Goal: Use online tool/utility: Utilize a website feature to perform a specific function

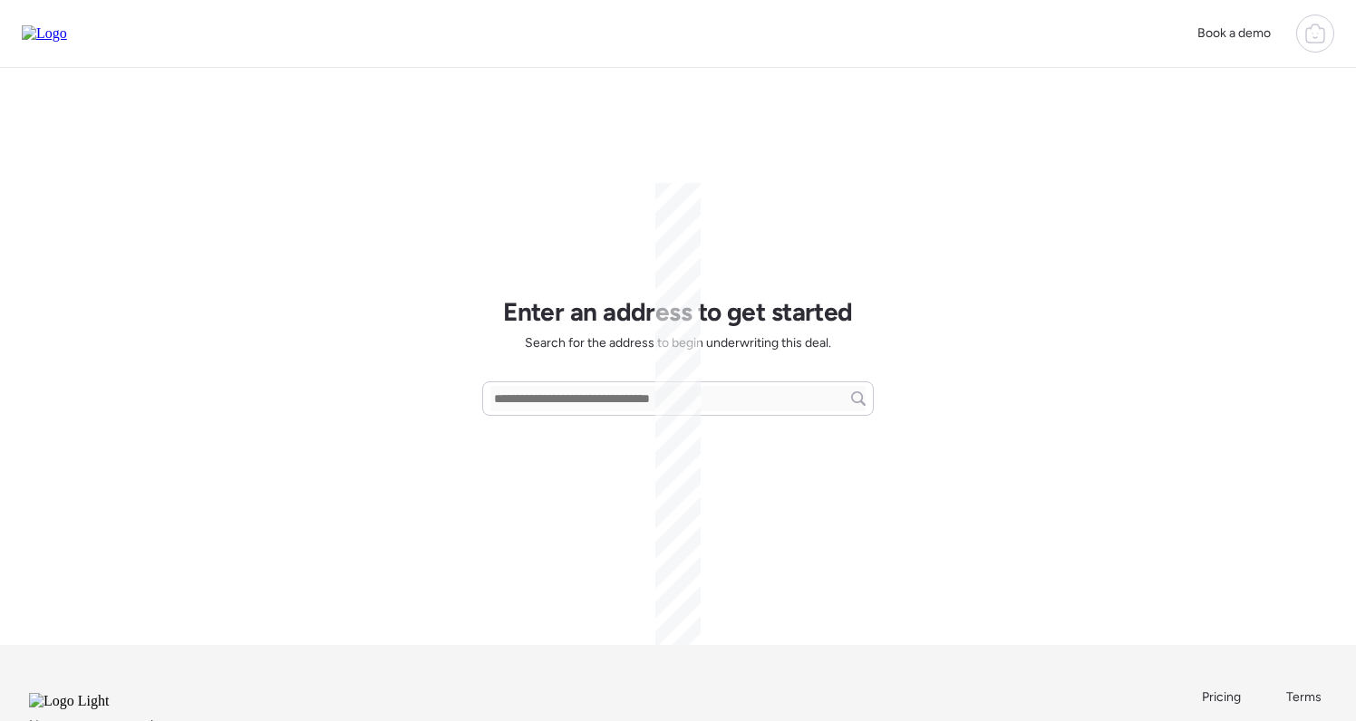
drag, startPoint x: 1302, startPoint y: 34, endPoint x: 1300, endPoint y: 45, distance: 11.9
click at [1302, 34] on div at bounding box center [1315, 33] width 38 height 38
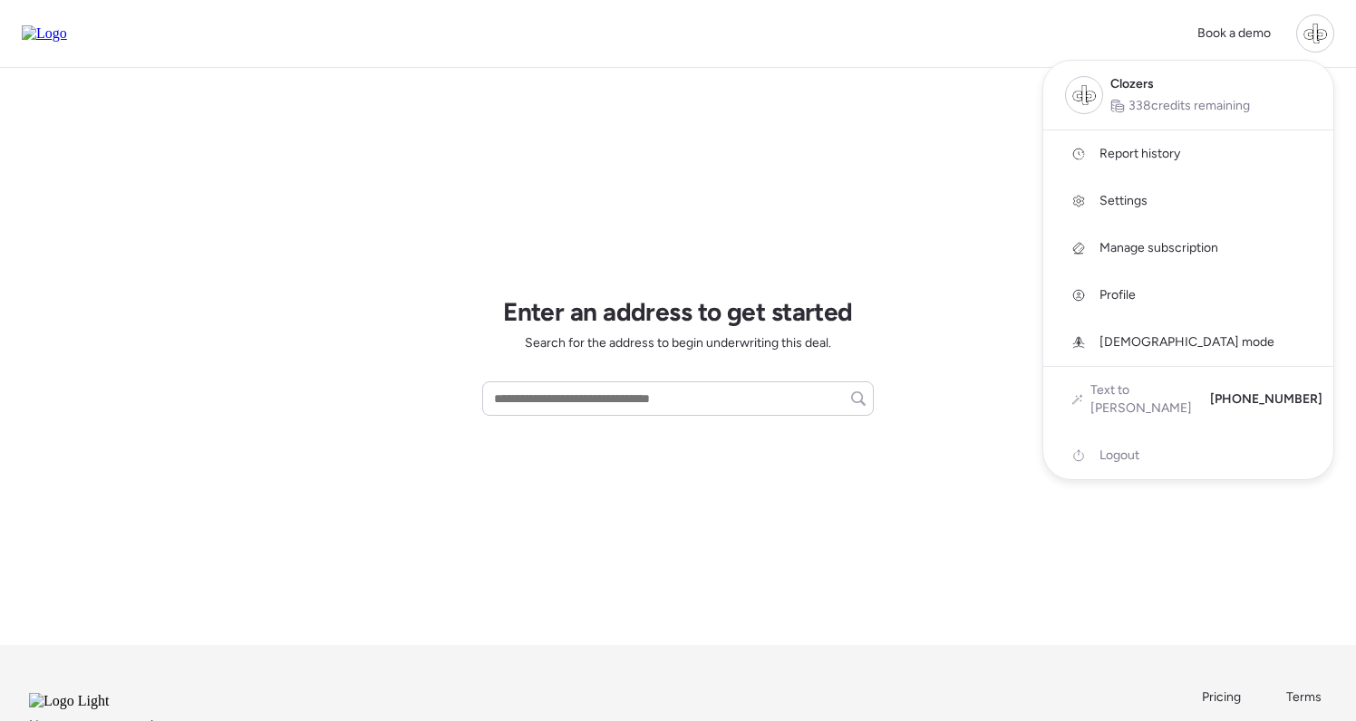
click at [1126, 163] on link "Report history" at bounding box center [1188, 153] width 290 height 47
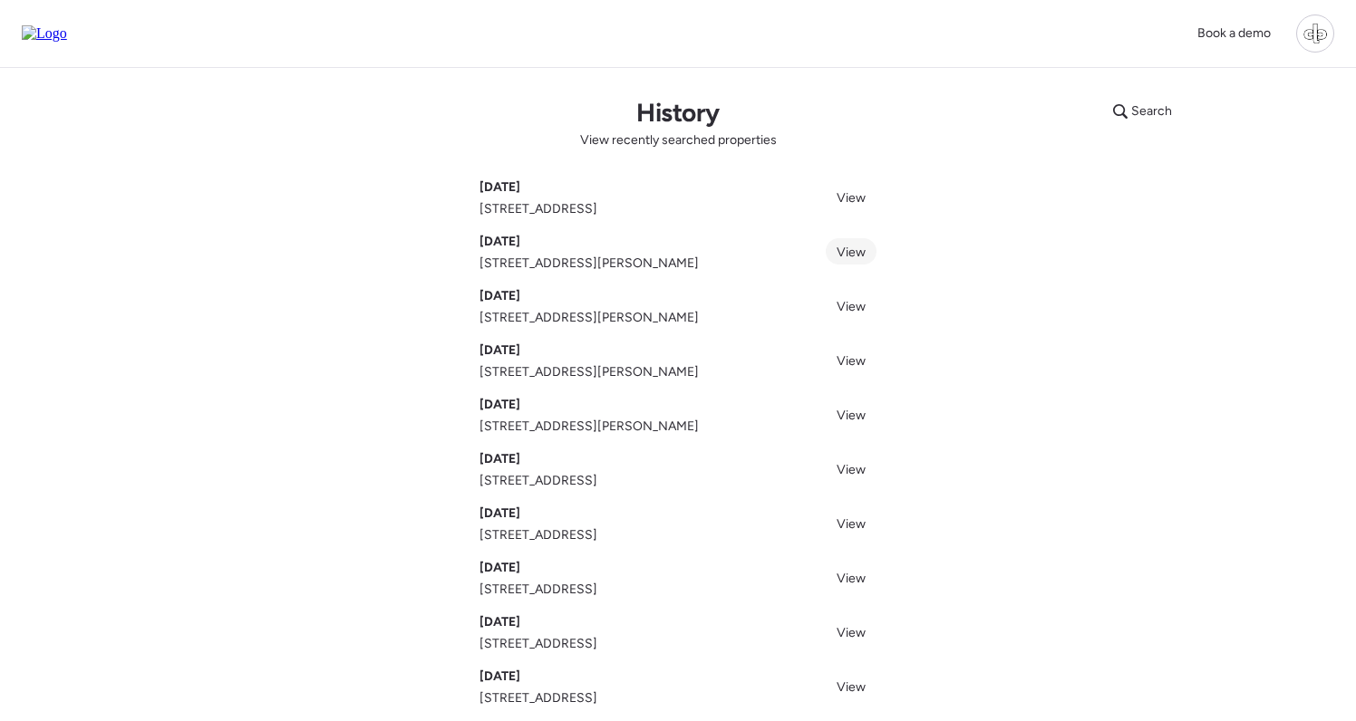
click at [850, 250] on span "View" at bounding box center [850, 252] width 29 height 15
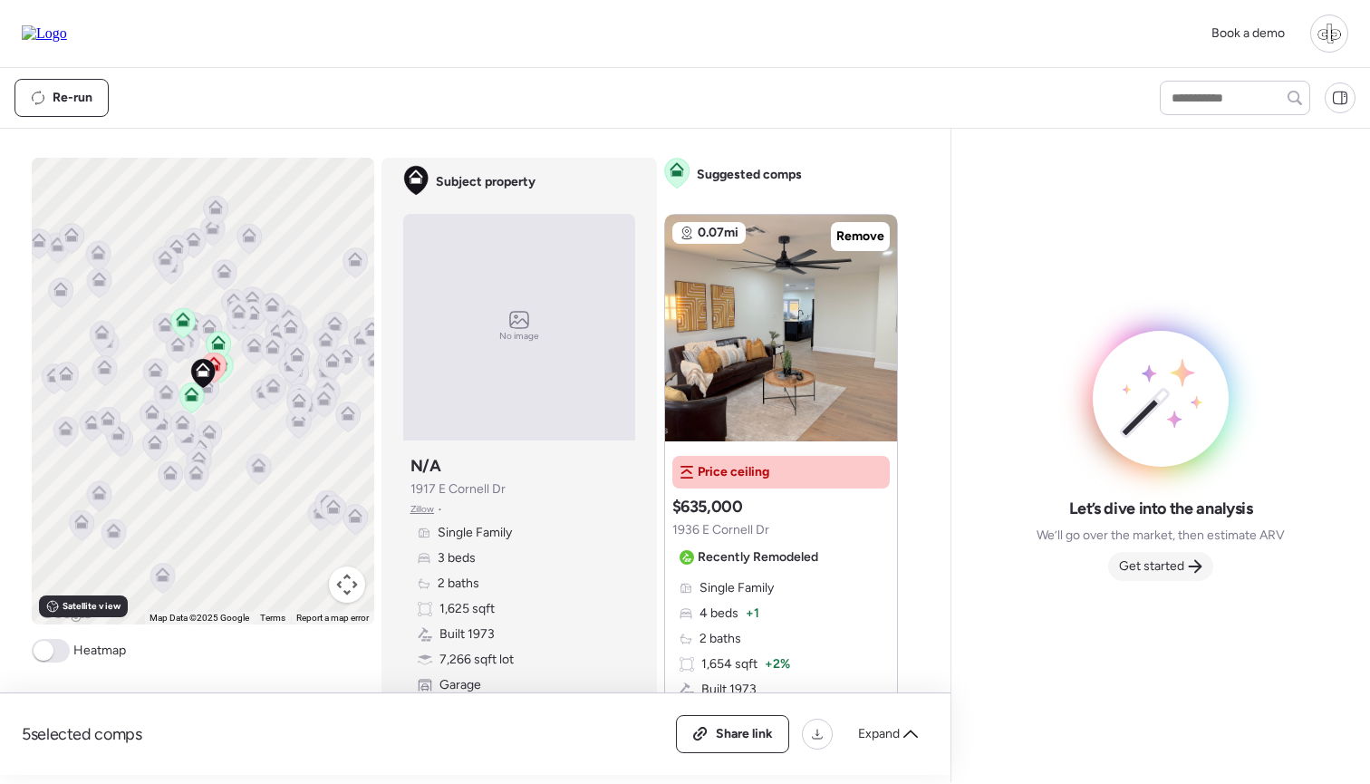
click at [1164, 561] on span "Get started" at bounding box center [1151, 566] width 65 height 18
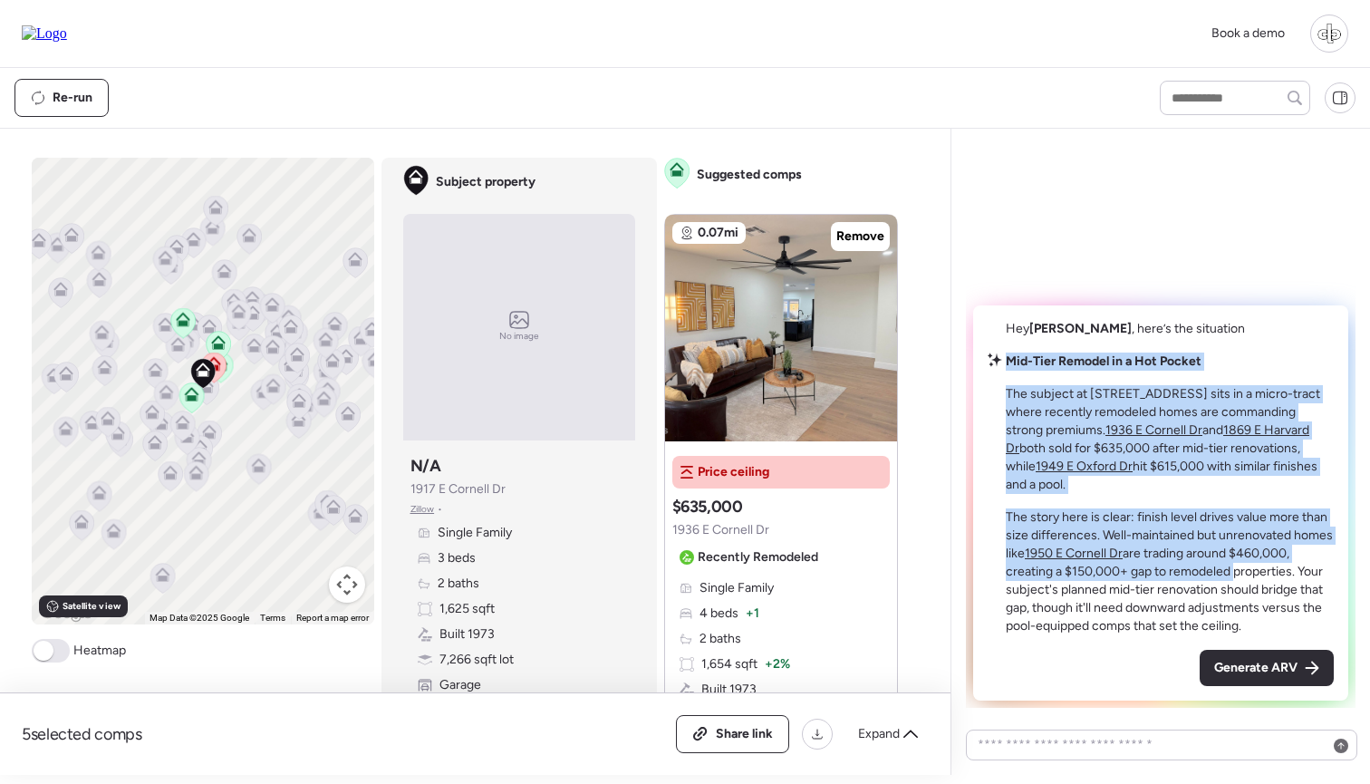
drag, startPoint x: 1005, startPoint y: 371, endPoint x: 1231, endPoint y: 566, distance: 298.7
click at [1231, 566] on div "Mid-Tier Remodel in a Hot Pocket The subject at [STREET_ADDRESS] sits in a micr…" at bounding box center [1161, 494] width 346 height 283
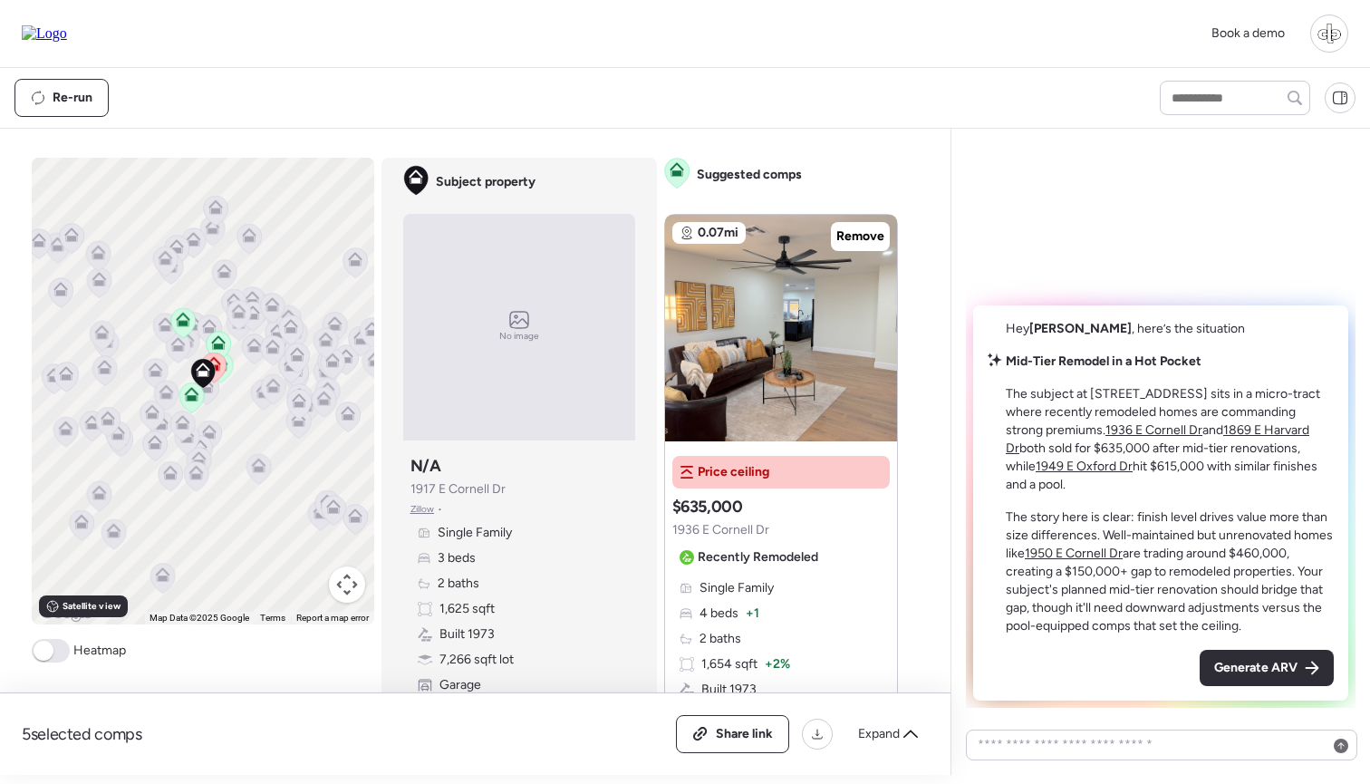
click at [1215, 596] on p "The story here is clear: finish level drives value more than size differences. …" at bounding box center [1170, 571] width 328 height 127
click at [1215, 574] on p "The story here is clear: finish level drives value more than size differences. …" at bounding box center [1170, 571] width 328 height 127
drag, startPoint x: 1095, startPoint y: 411, endPoint x: 1193, endPoint y: 412, distance: 97.9
click at [1193, 412] on p "The subject at [STREET_ADDRESS] sits in a micro-tract where recently remodeled …" at bounding box center [1170, 439] width 328 height 109
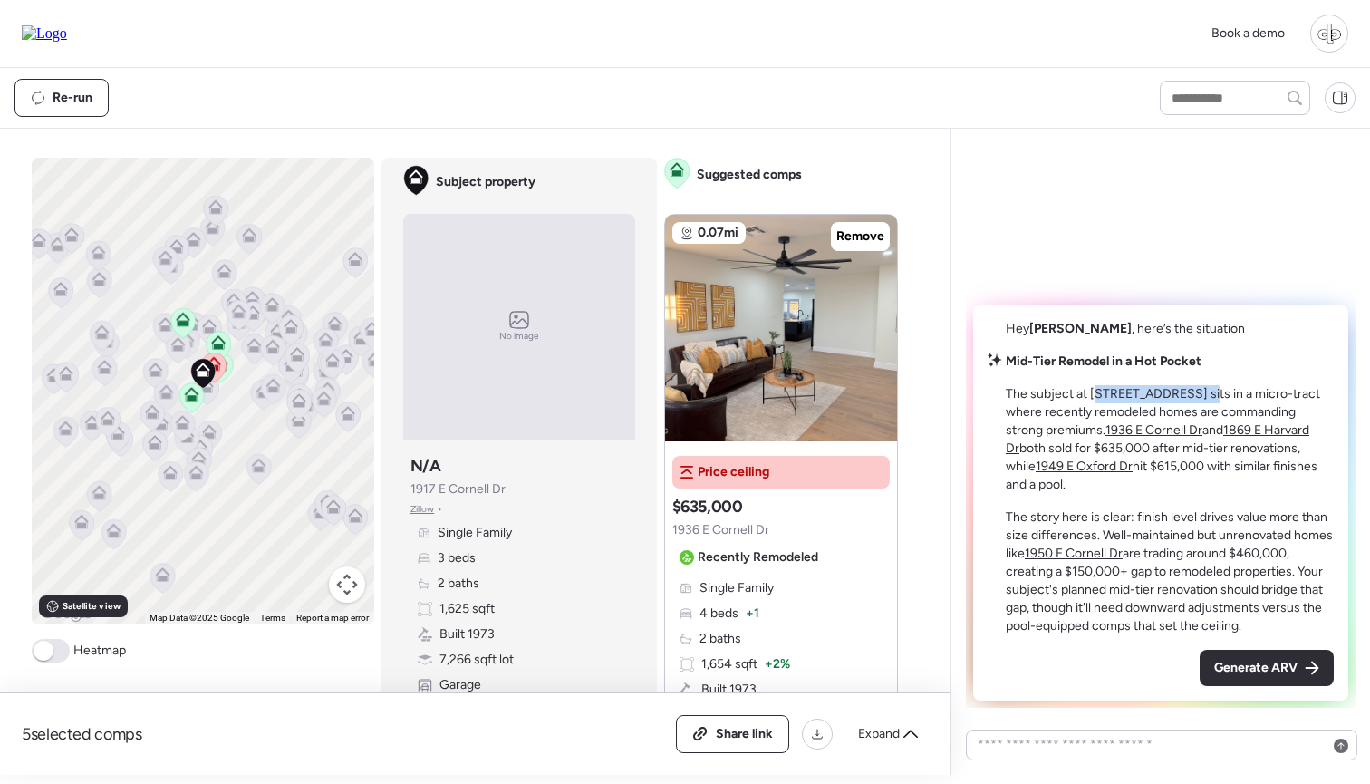
click at [1193, 412] on p "The subject at [STREET_ADDRESS] sits in a micro-tract where recently remodeled …" at bounding box center [1170, 439] width 328 height 109
drag, startPoint x: 1075, startPoint y: 425, endPoint x: 1181, endPoint y: 422, distance: 106.1
click at [1181, 422] on p "The subject at [STREET_ADDRESS] sits in a micro-tract where recently remodeled …" at bounding box center [1170, 439] width 328 height 109
click at [1107, 438] on u "1936 E Cornell Dr" at bounding box center [1154, 429] width 97 height 15
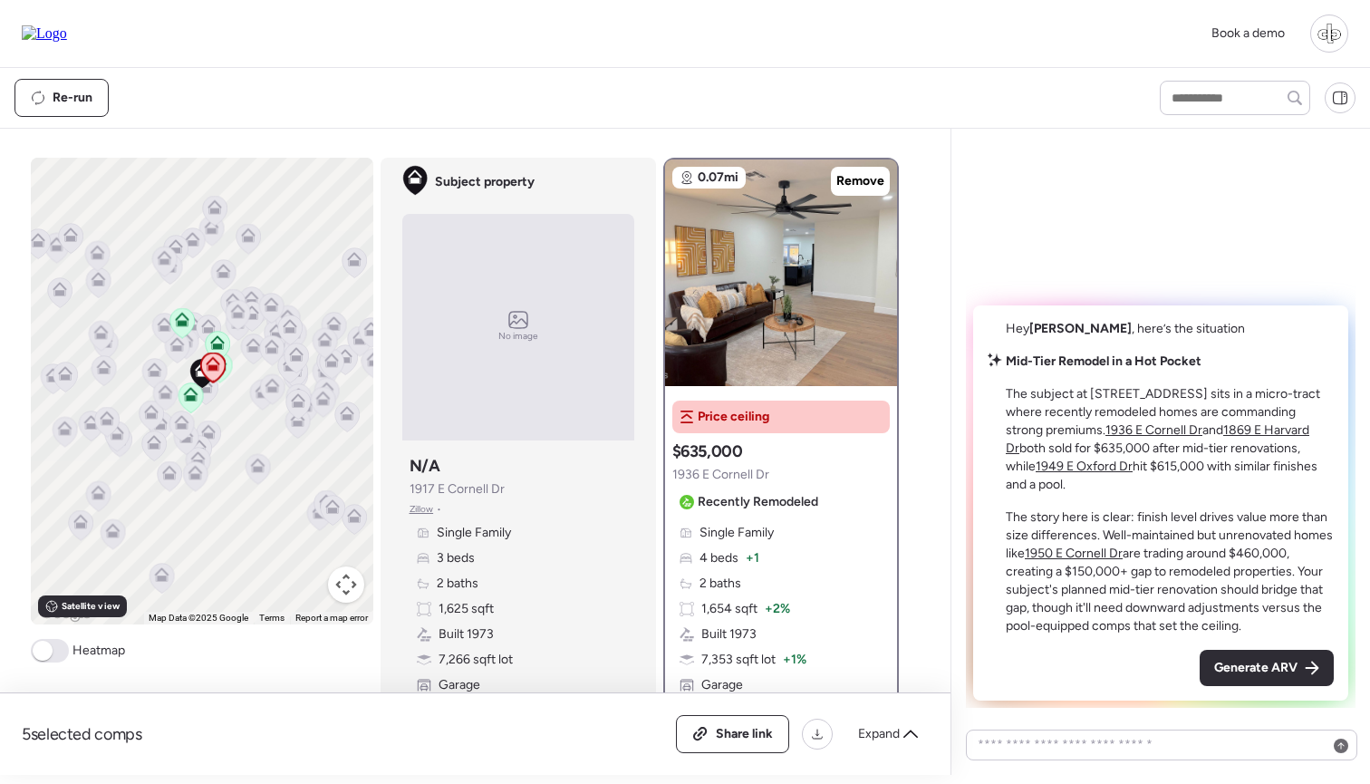
click at [1233, 447] on u "1869 E Harvard Dr" at bounding box center [1158, 439] width 304 height 34
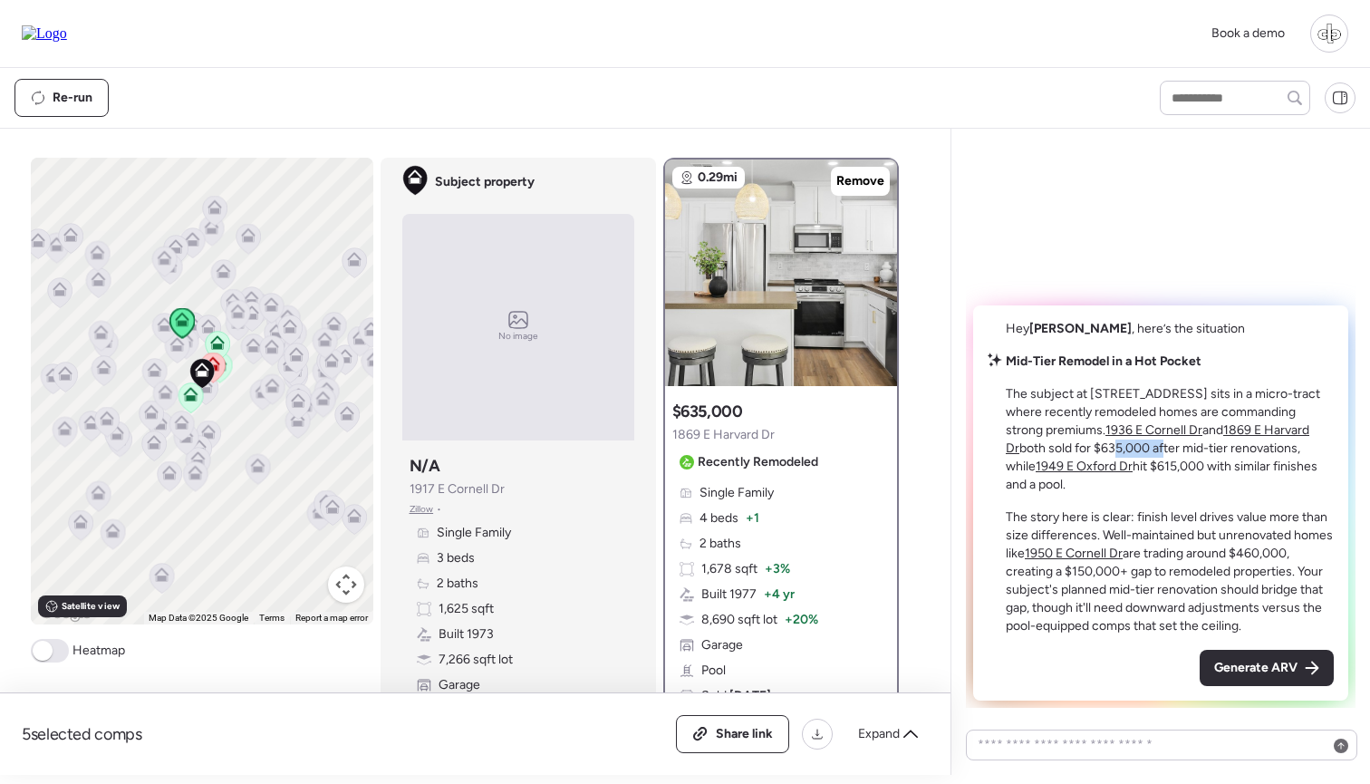
drag, startPoint x: 1064, startPoint y: 469, endPoint x: 1119, endPoint y: 469, distance: 55.3
click at [1119, 469] on p "The subject at [STREET_ADDRESS] sits in a micro-tract where recently remodeled …" at bounding box center [1170, 439] width 328 height 109
drag, startPoint x: 1175, startPoint y: 468, endPoint x: 1247, endPoint y: 468, distance: 71.6
click at [1247, 468] on p "The subject at [STREET_ADDRESS] sits in a micro-tract where recently remodeled …" at bounding box center [1170, 439] width 328 height 109
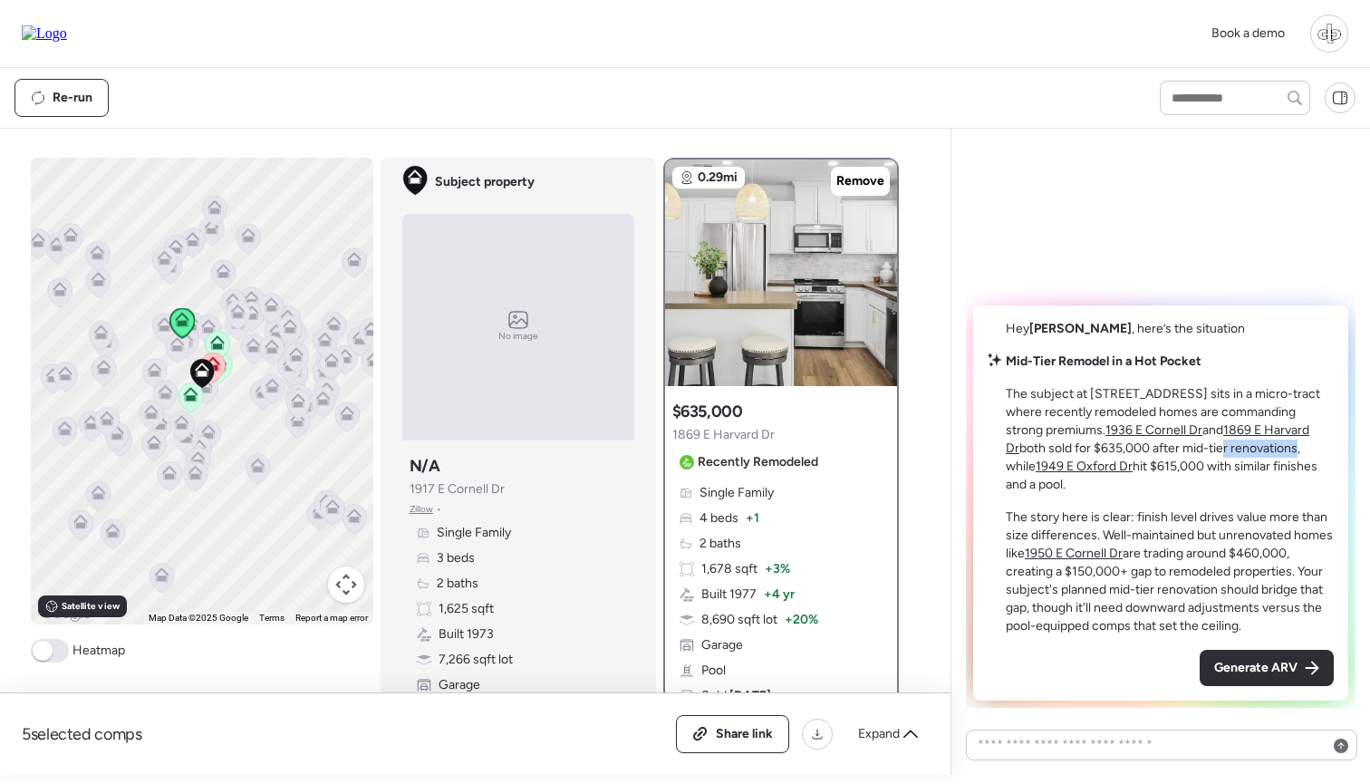
click at [1247, 468] on p "The subject at [STREET_ADDRESS] sits in a micro-tract where recently remodeled …" at bounding box center [1170, 439] width 328 height 109
click at [1133, 468] on u "1949 E Oxford Dr" at bounding box center [1084, 466] width 97 height 15
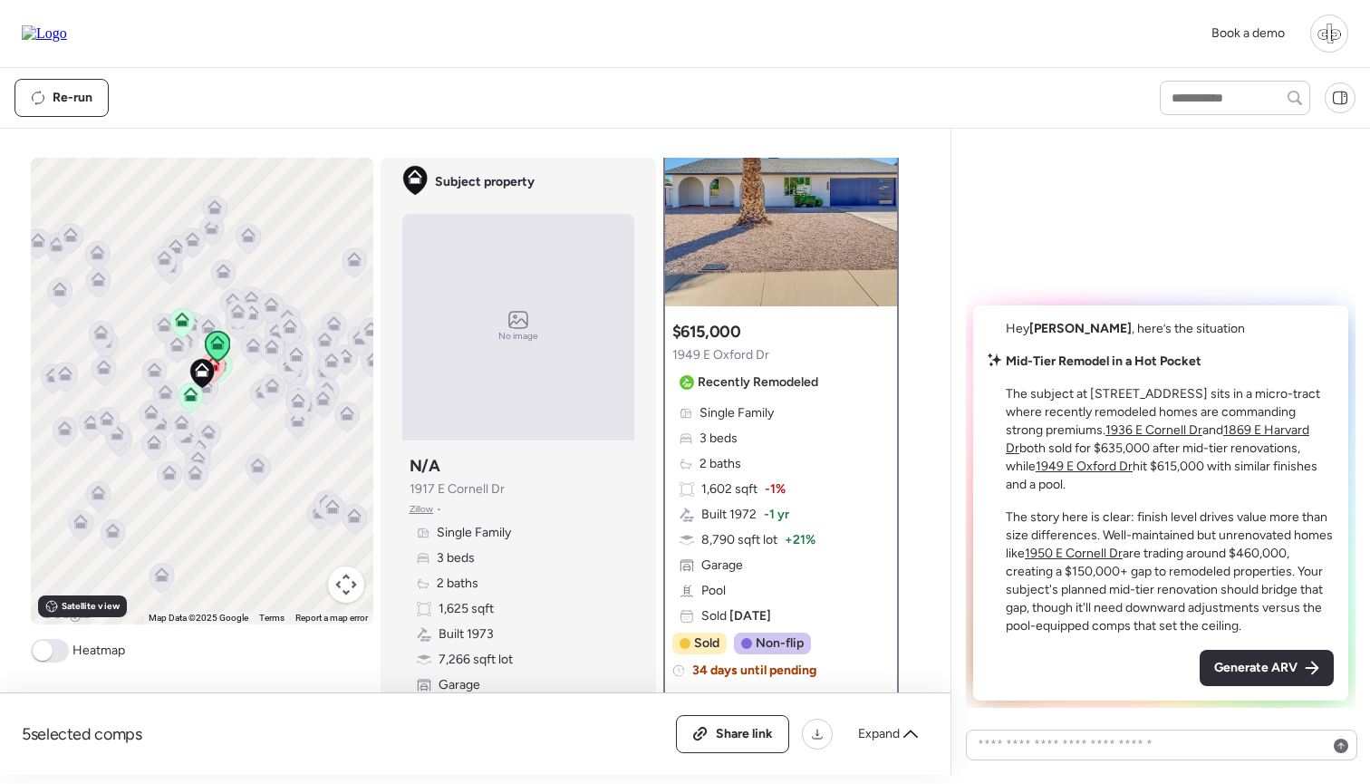
scroll to position [90, 0]
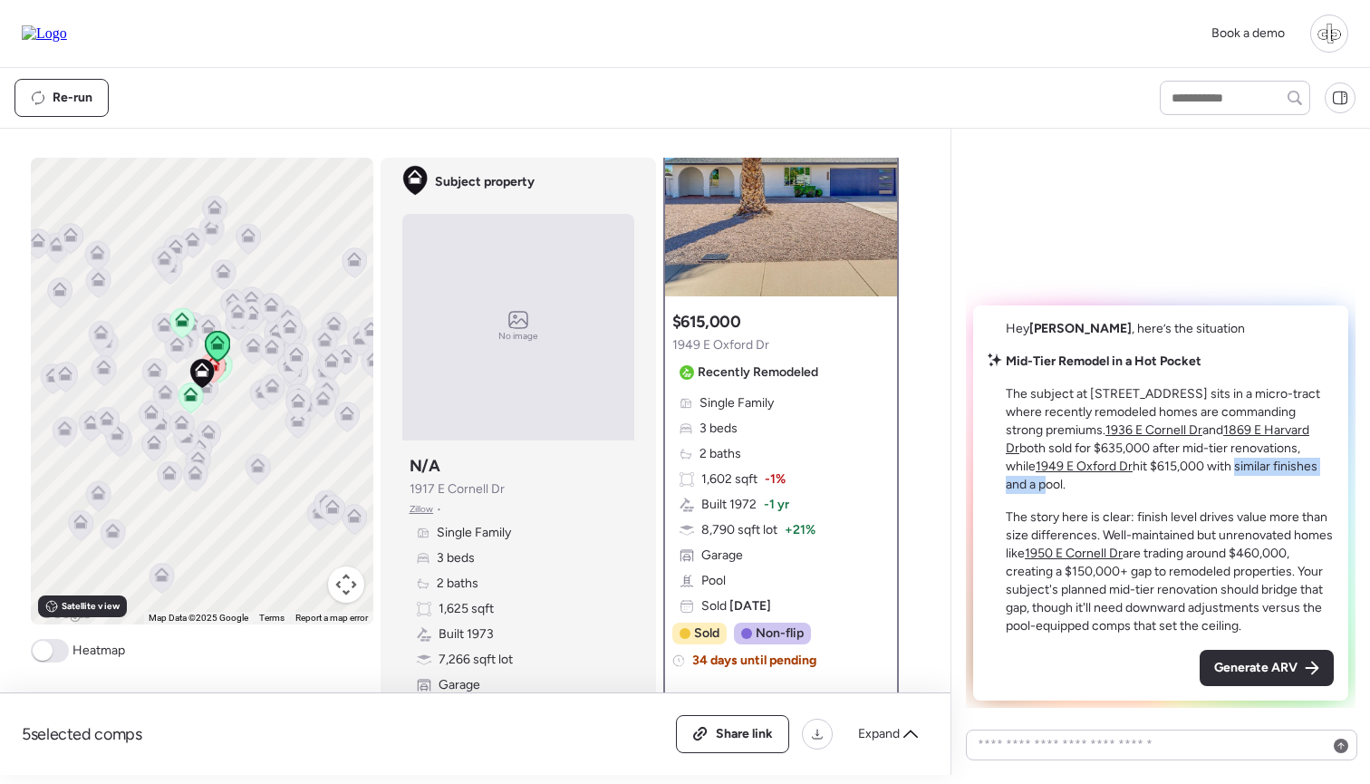
drag, startPoint x: 1165, startPoint y: 487, endPoint x: 1290, endPoint y: 486, distance: 124.2
click at [1290, 486] on p "The subject at [STREET_ADDRESS] sits in a micro-tract where recently remodeled …" at bounding box center [1170, 439] width 328 height 109
drag, startPoint x: 1056, startPoint y: 519, endPoint x: 1143, endPoint y: 519, distance: 87.0
click at [1143, 519] on p "The story here is clear: finish level drives value more than size differences. …" at bounding box center [1170, 571] width 328 height 127
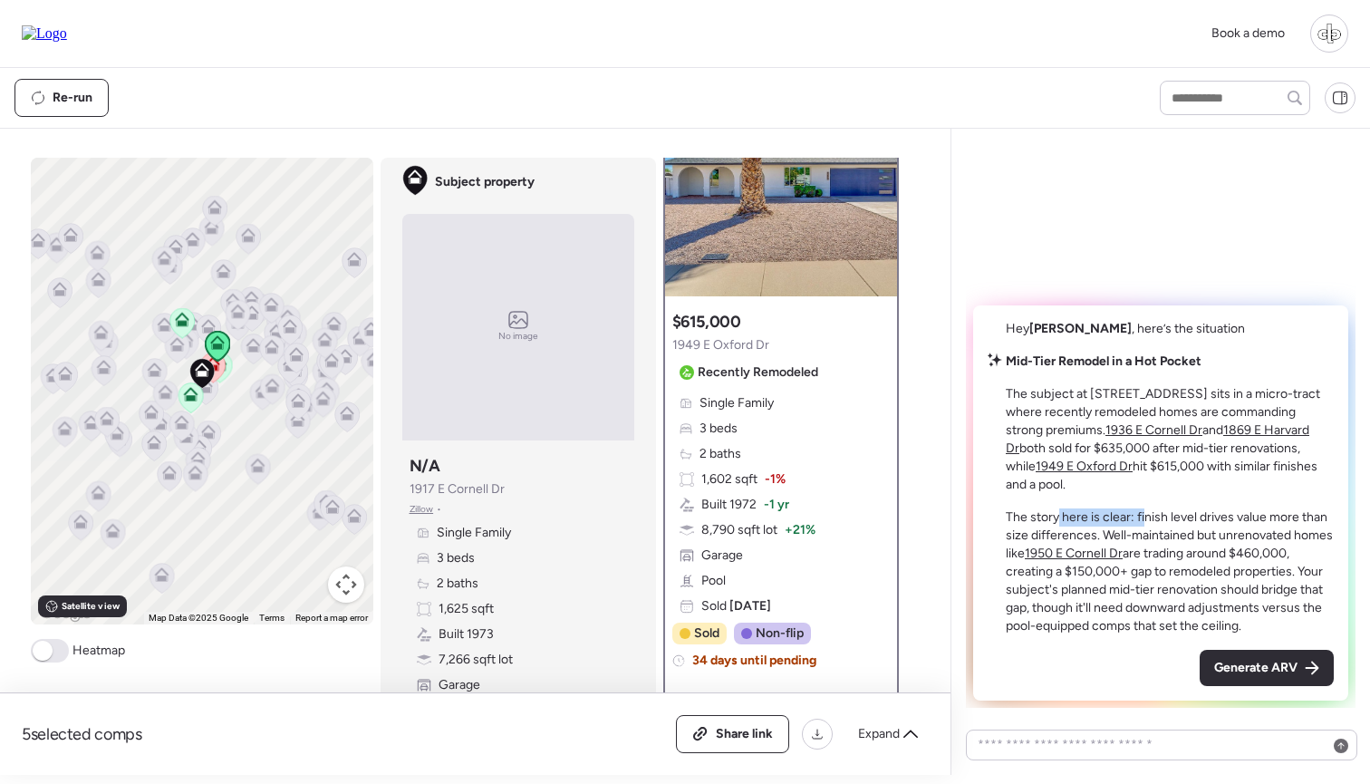
click at [1143, 519] on p "The story here is clear: finish level drives value more than size differences. …" at bounding box center [1170, 571] width 328 height 127
drag, startPoint x: 1181, startPoint y: 516, endPoint x: 1271, endPoint y: 531, distance: 91.9
click at [1271, 531] on p "The story here is clear: finish level drives value more than size differences. …" at bounding box center [1170, 571] width 328 height 127
drag, startPoint x: 1013, startPoint y: 532, endPoint x: 1074, endPoint y: 532, distance: 60.7
click at [1074, 532] on p "The story here is clear: finish level drives value more than size differences. …" at bounding box center [1170, 571] width 328 height 127
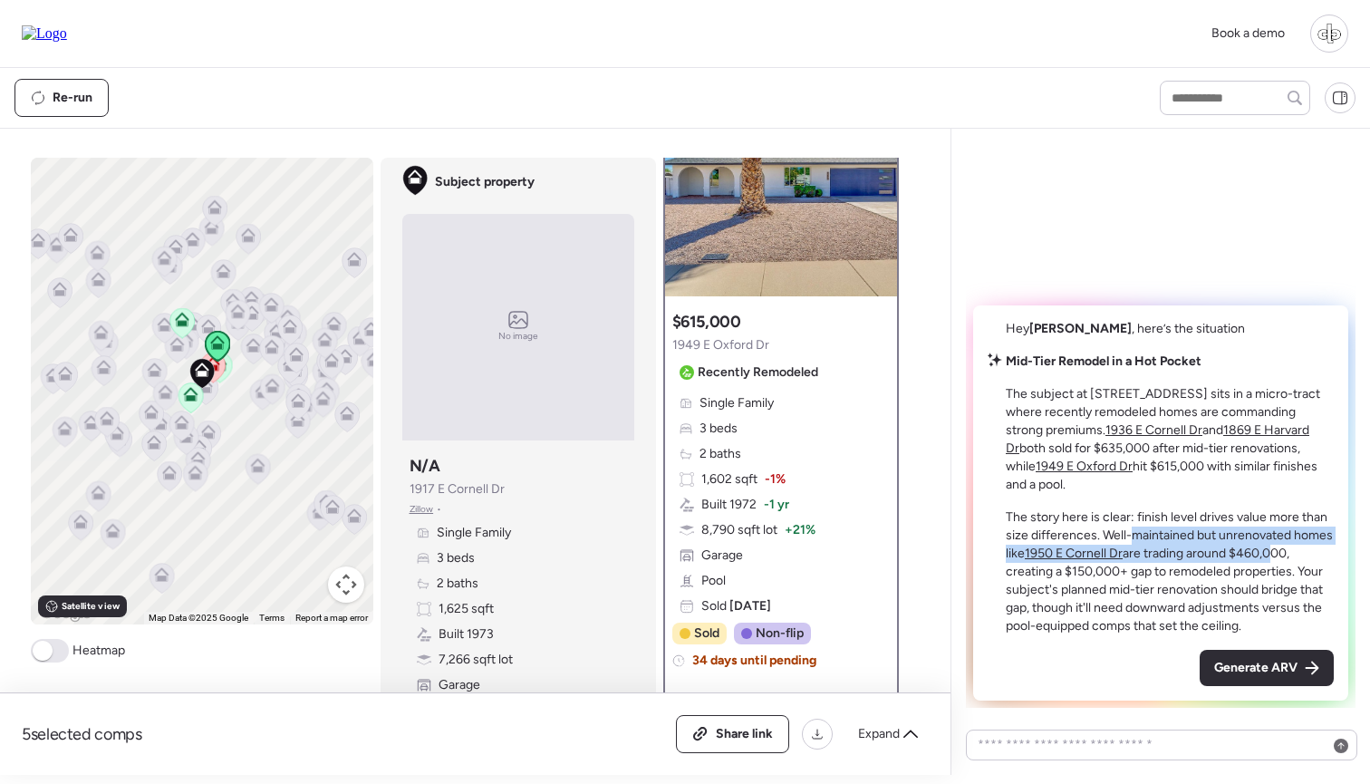
drag, startPoint x: 1130, startPoint y: 540, endPoint x: 1272, endPoint y: 552, distance: 142.8
click at [1272, 552] on p "The story here is clear: finish level drives value more than size differences. …" at bounding box center [1170, 571] width 328 height 127
click at [1065, 558] on u "1950 E Cornell Dr" at bounding box center [1074, 553] width 98 height 15
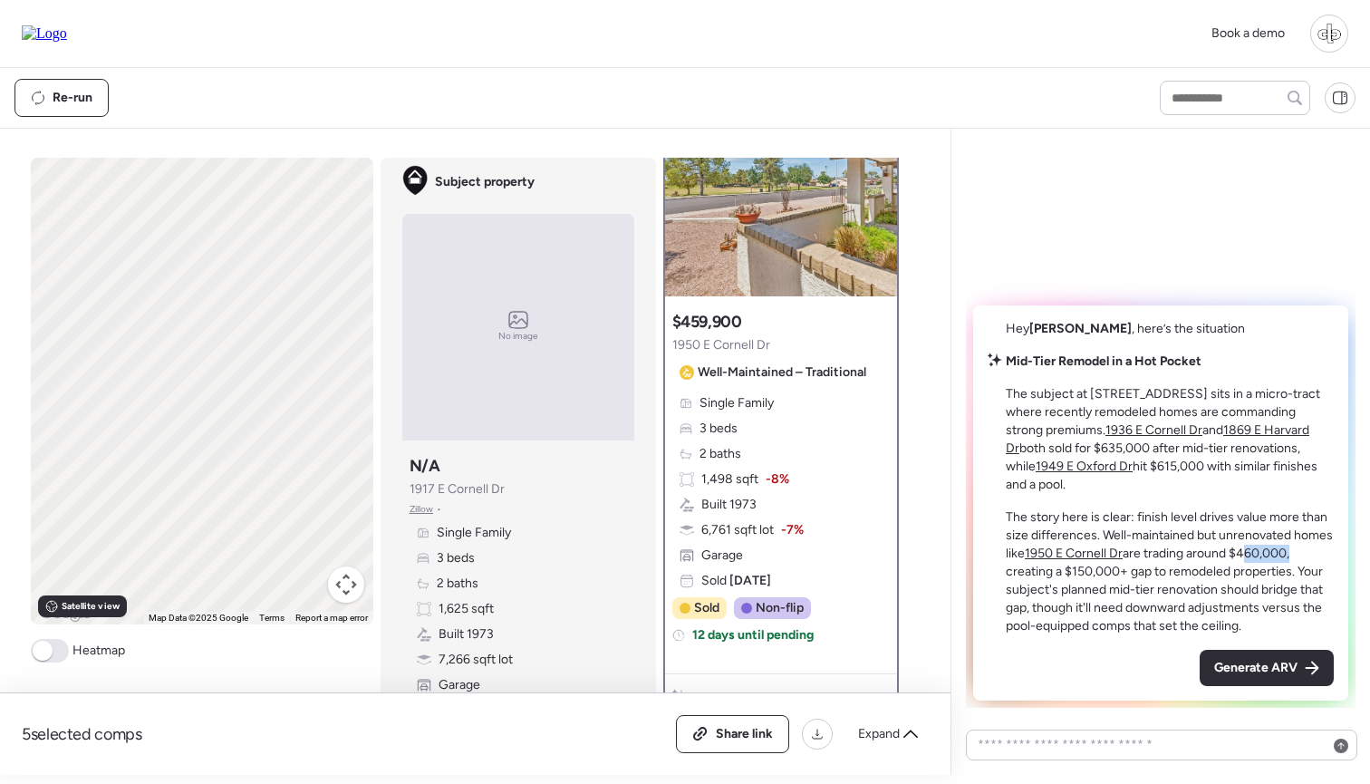
scroll to position [0, 0]
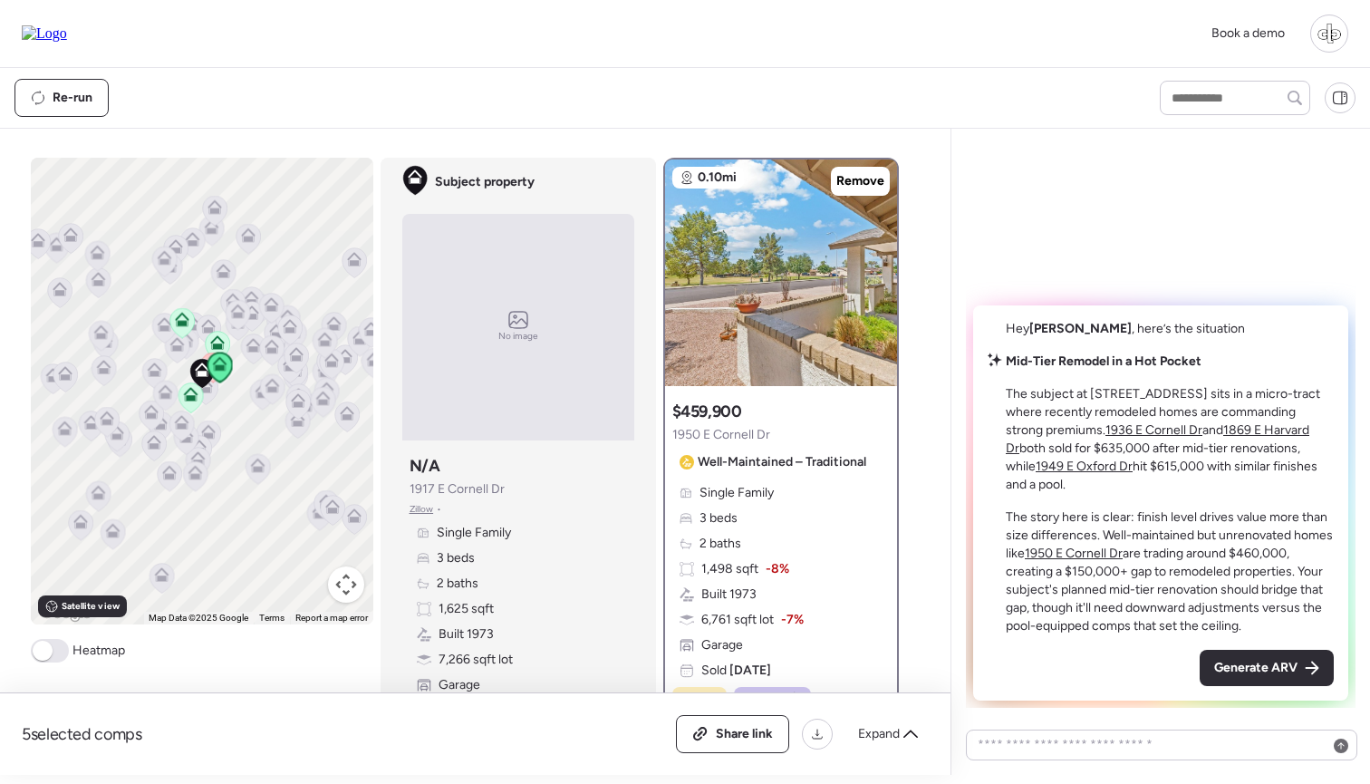
click at [1210, 528] on p "The story here is clear: finish level drives value more than size differences. …" at bounding box center [1170, 571] width 328 height 127
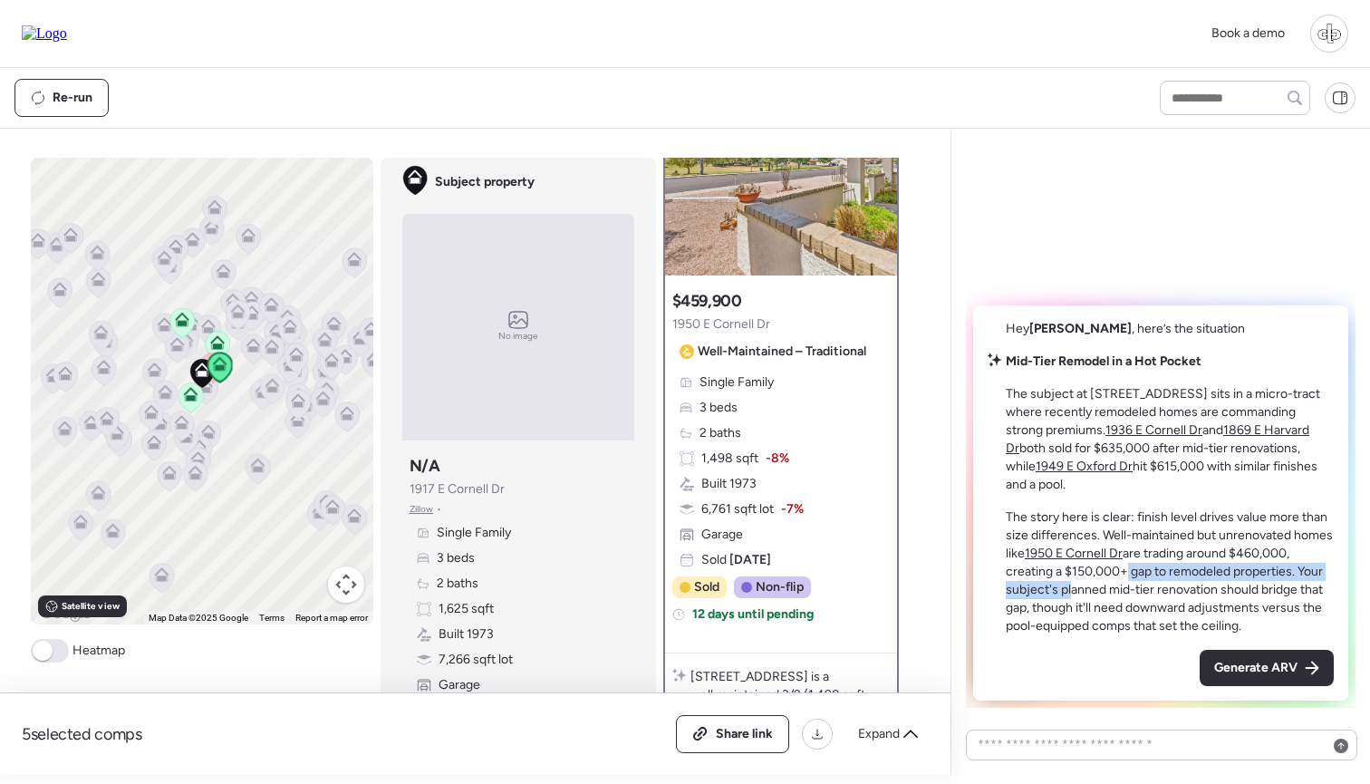
drag, startPoint x: 1065, startPoint y: 584, endPoint x: 1122, endPoint y: 576, distance: 57.6
click at [1122, 576] on p "The story here is clear: finish level drives value more than size differences. …" at bounding box center [1170, 571] width 328 height 127
click at [1083, 575] on p "The story here is clear: finish level drives value more than size differences. …" at bounding box center [1170, 571] width 328 height 127
click at [1194, 579] on p "The story here is clear: finish level drives value more than size differences. …" at bounding box center [1170, 571] width 328 height 127
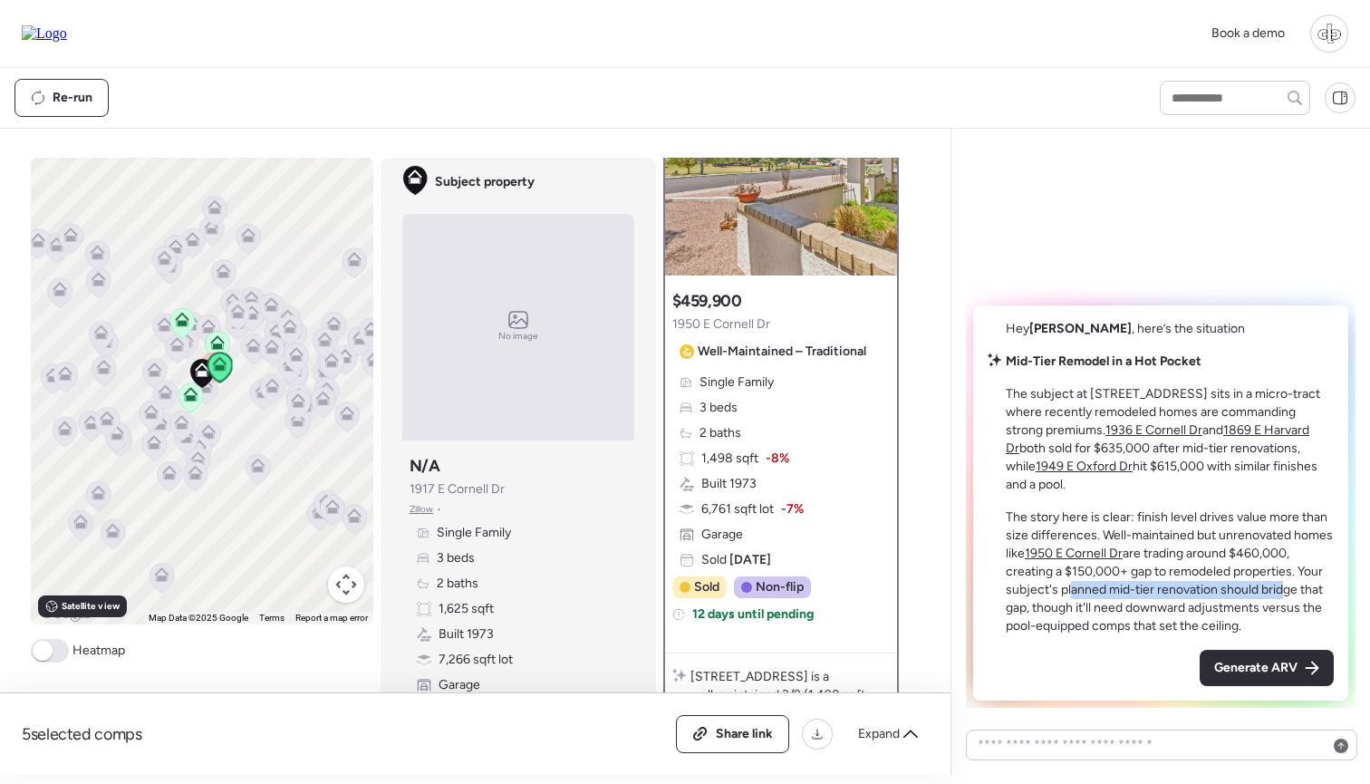
drag, startPoint x: 1067, startPoint y: 589, endPoint x: 1278, endPoint y: 596, distance: 211.3
click at [1278, 596] on p "The story here is clear: finish level drives value more than size differences. …" at bounding box center [1170, 571] width 328 height 127
click at [1024, 626] on p "The story here is clear: finish level drives value more than size differences. …" at bounding box center [1170, 571] width 328 height 127
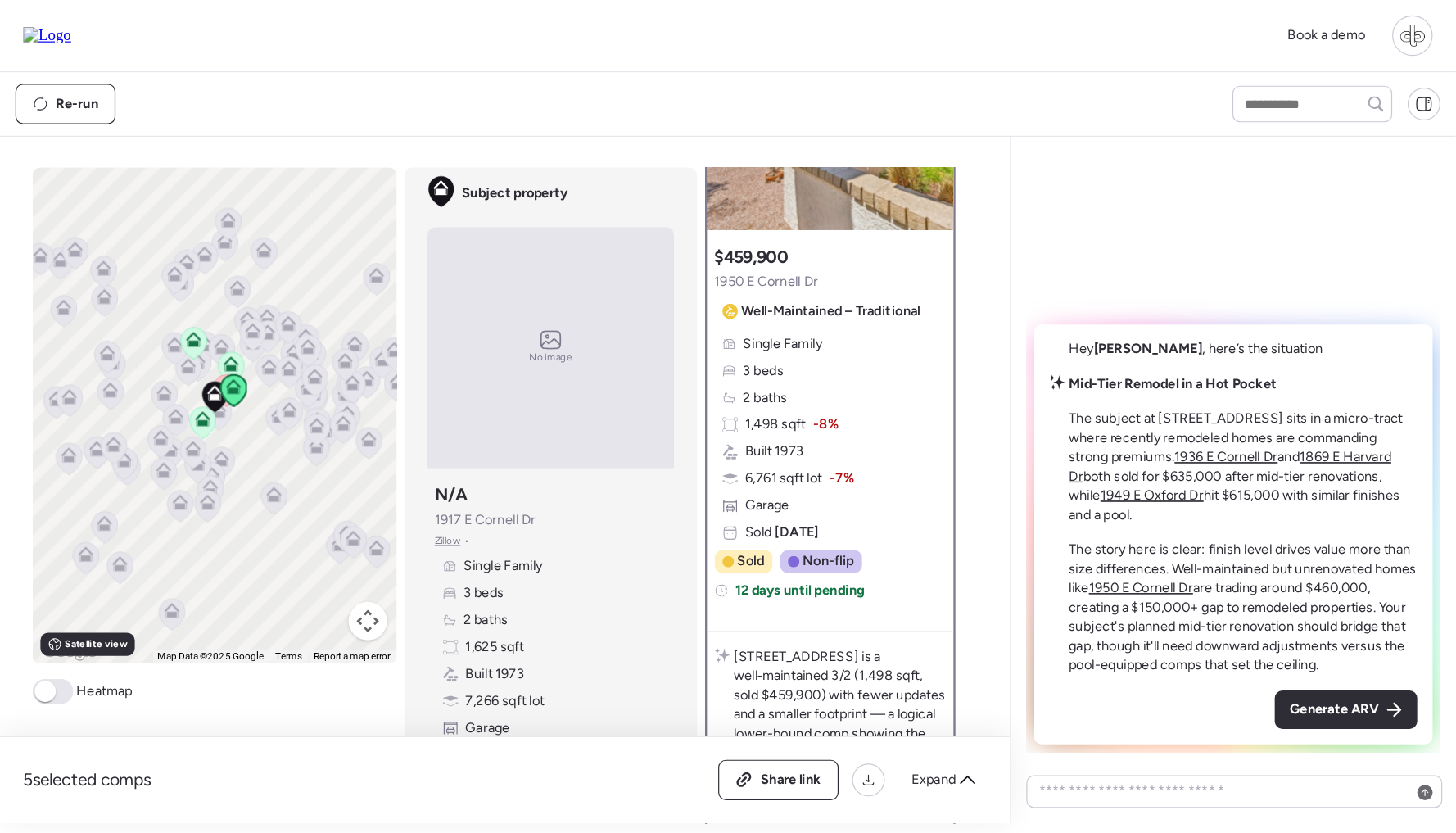
scroll to position [155, 0]
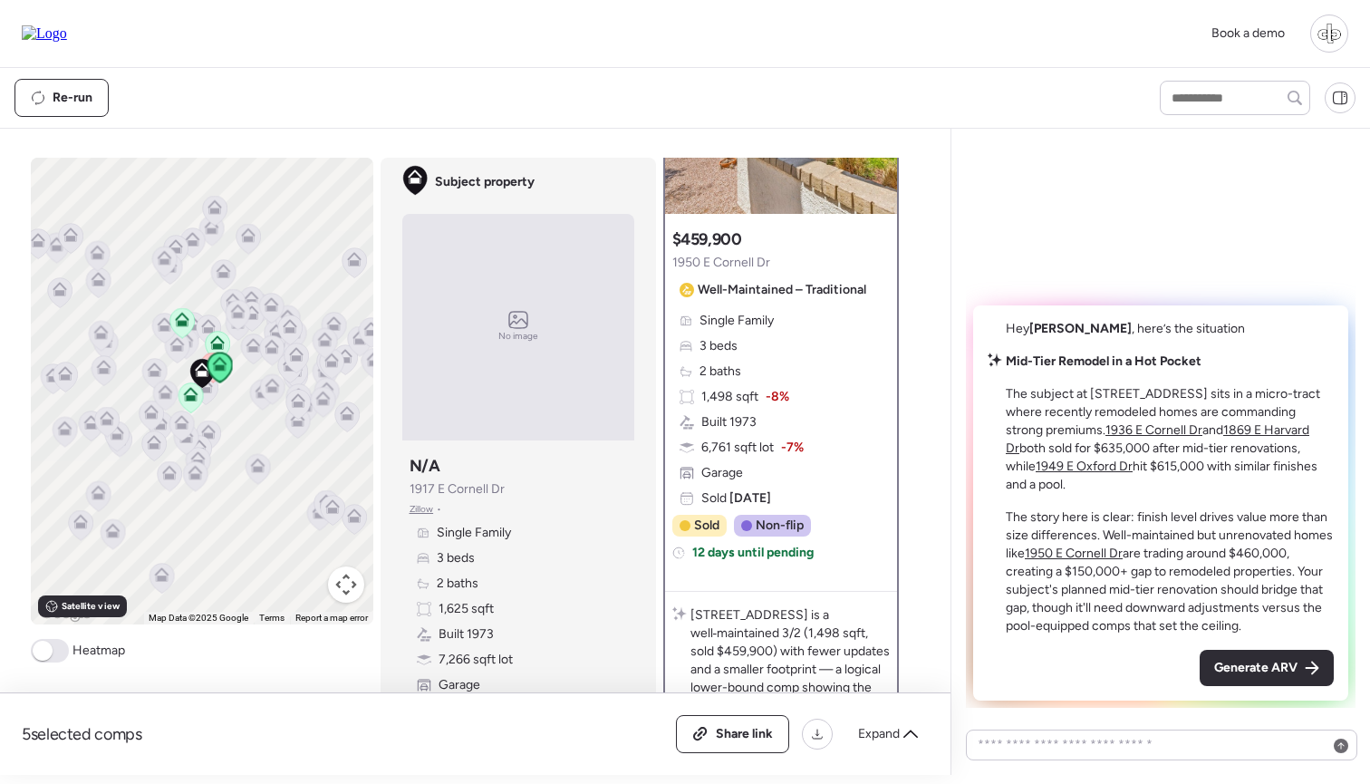
click at [640, 545] on div "Subject property No image Subject property N/A [STREET_ADDRESS][PERSON_NAME] • …" at bounding box center [518, 433] width 275 height 551
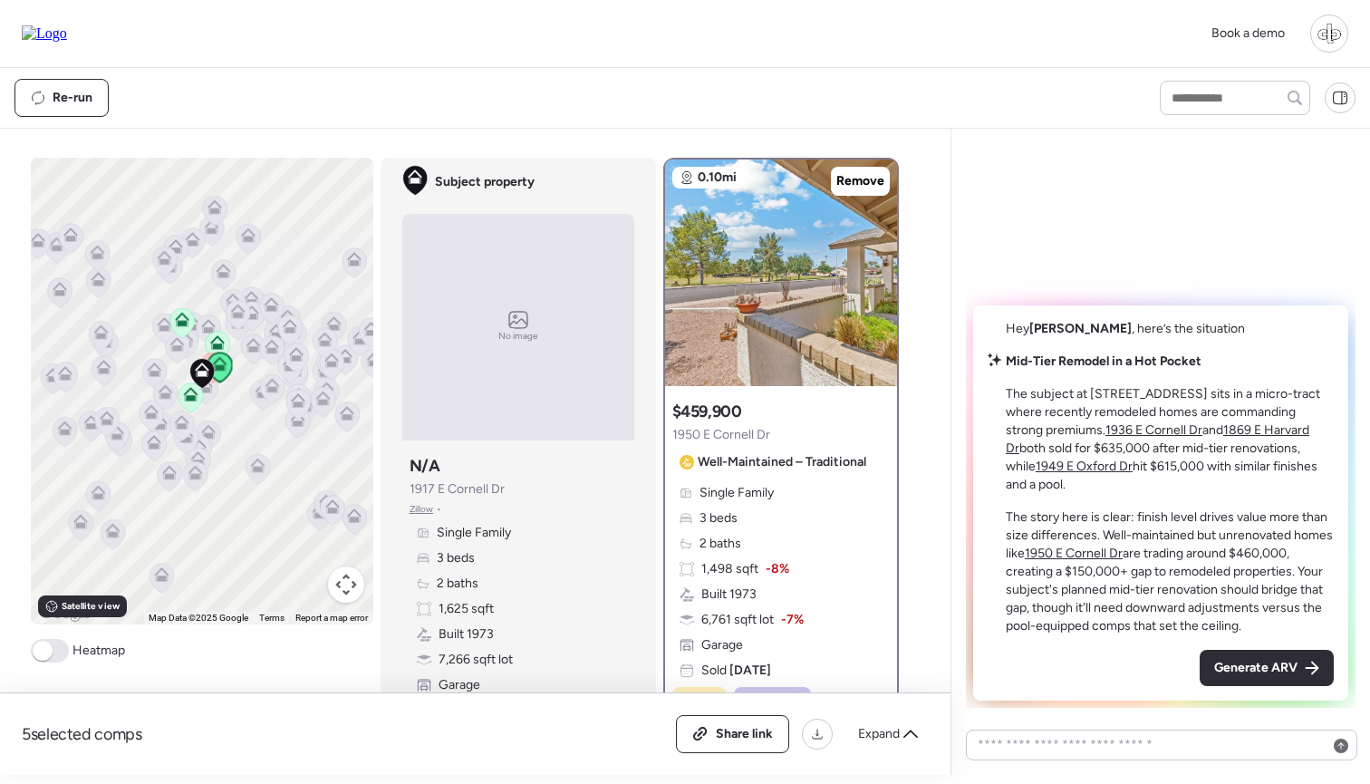
scroll to position [0, 0]
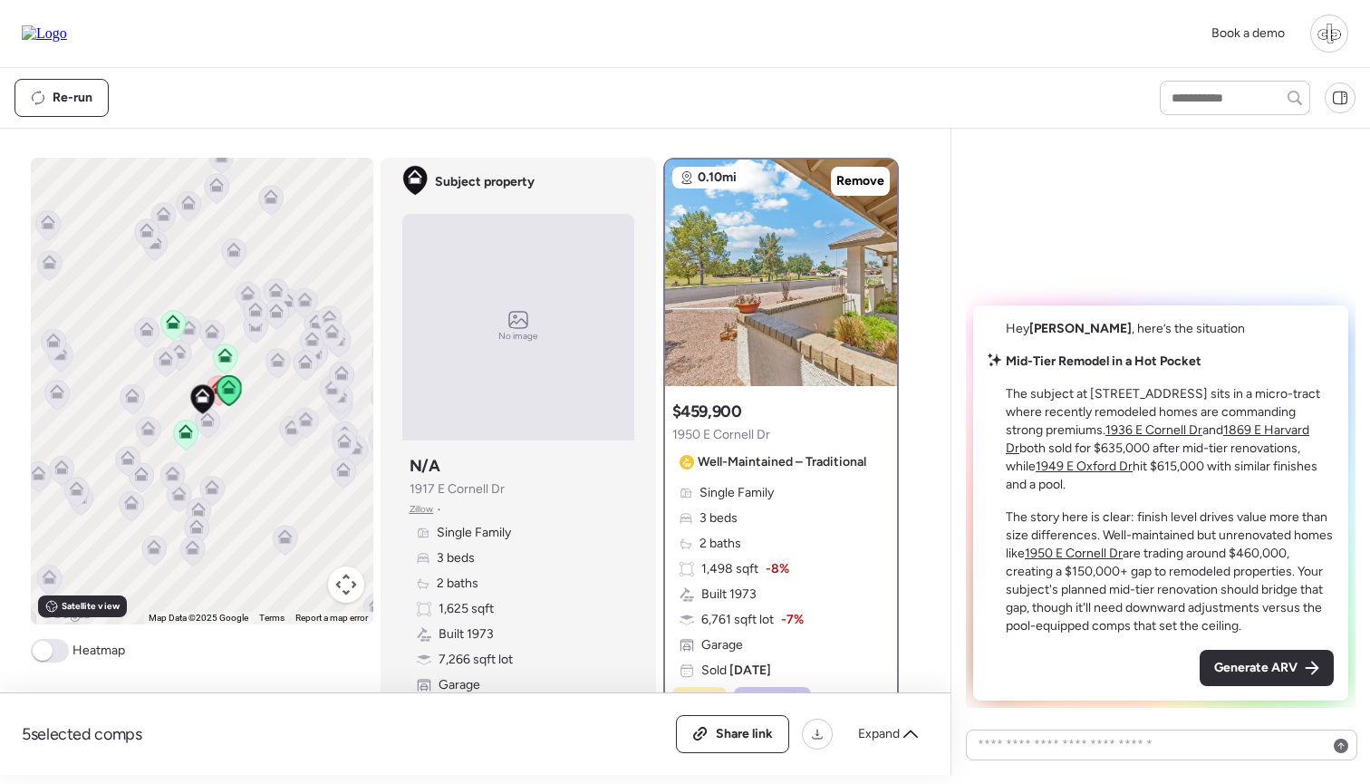
drag, startPoint x: 252, startPoint y: 438, endPoint x: 237, endPoint y: 438, distance: 14.5
click at [237, 438] on div "To activate drag with keyboard, press Alt + Enter. Once in keyboard drag state,…" at bounding box center [202, 391] width 343 height 467
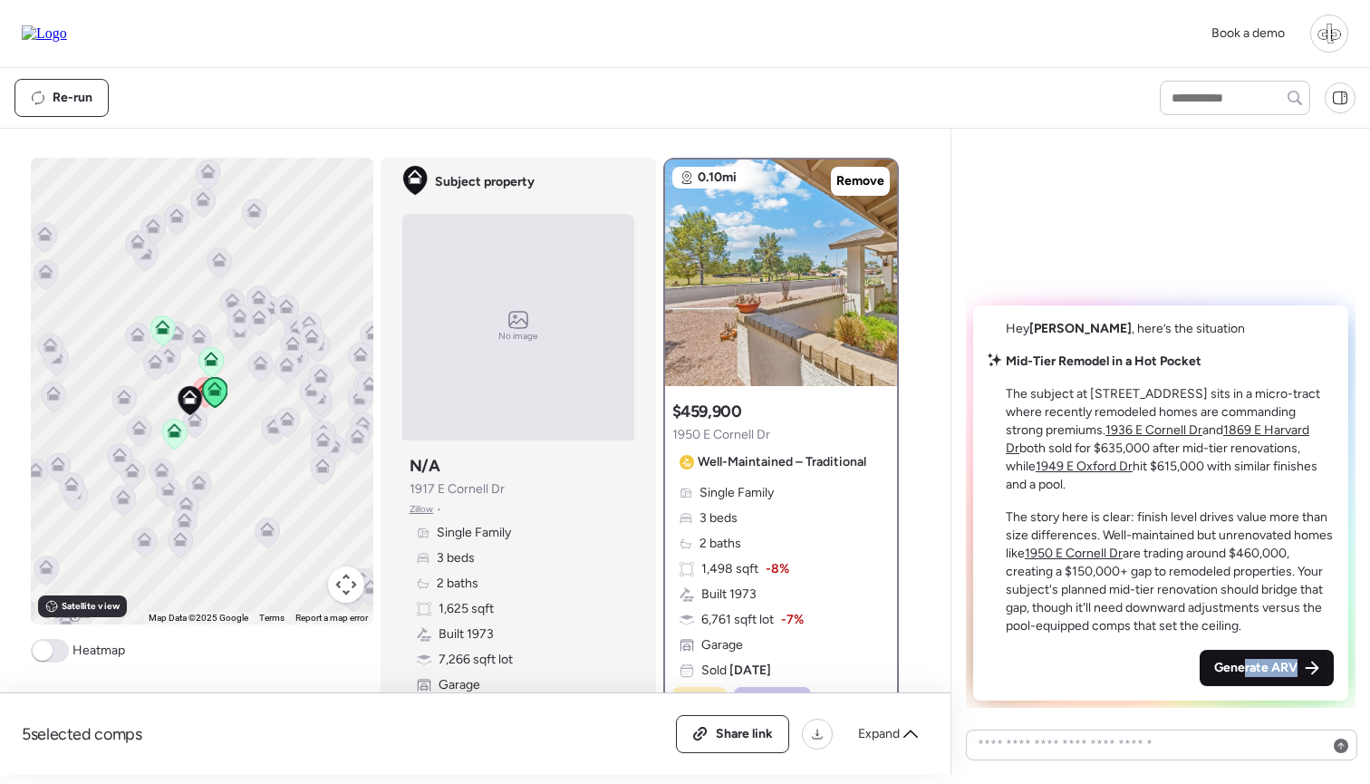
click at [1247, 675] on span "Generate ARV" at bounding box center [1255, 668] width 83 height 18
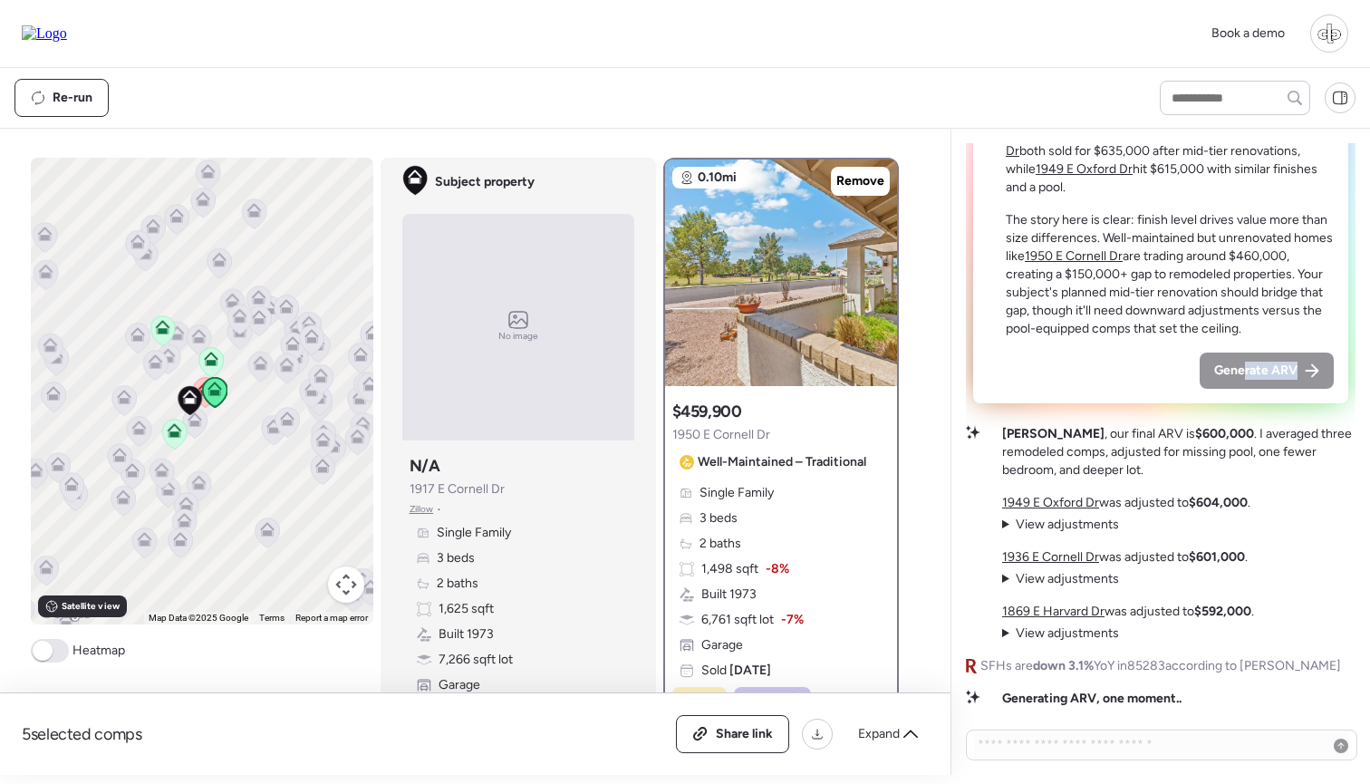
click at [1149, 467] on p "[PERSON_NAME] , our final ARV is $600,000 . I averaged three remodeled comps, a…" at bounding box center [1178, 452] width 353 height 54
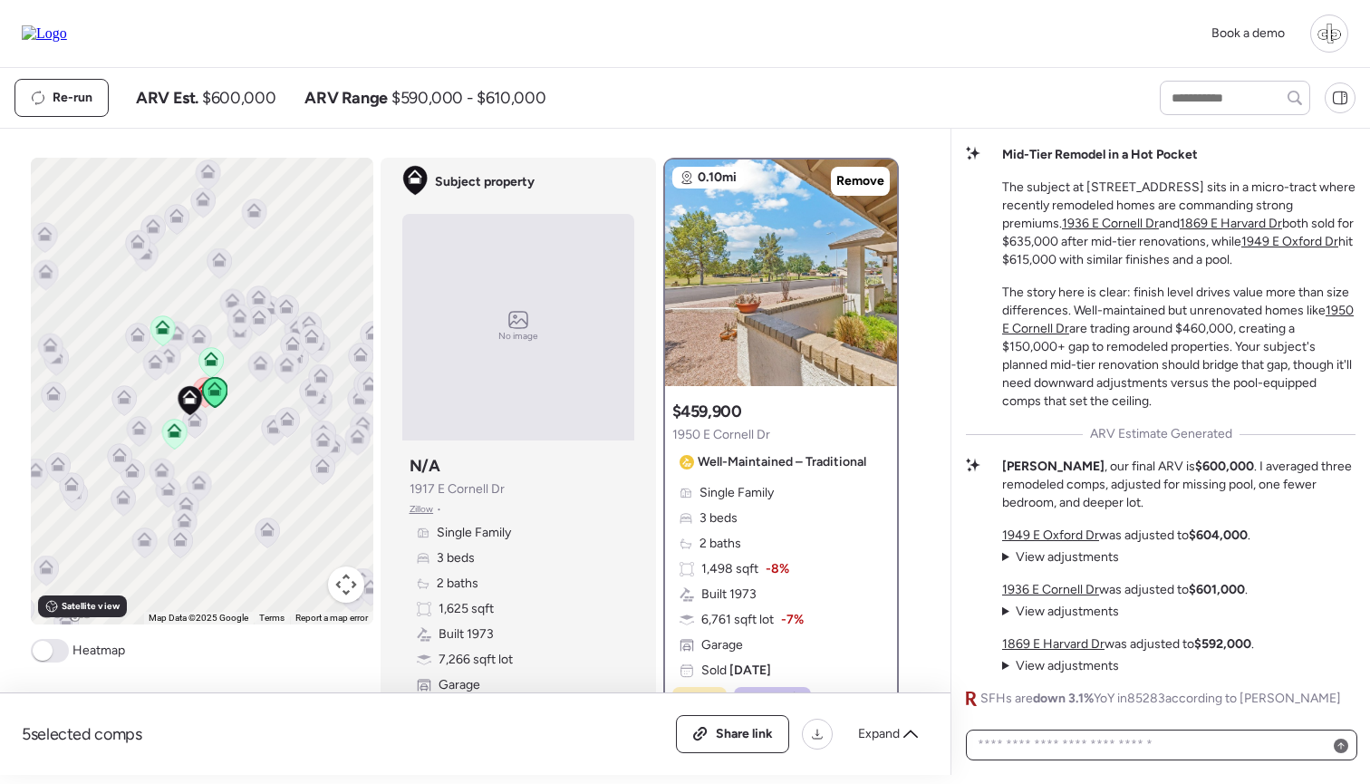
click at [1071, 720] on textarea at bounding box center [1161, 744] width 375 height 25
click at [1054, 556] on span "View adjustments" at bounding box center [1067, 556] width 103 height 15
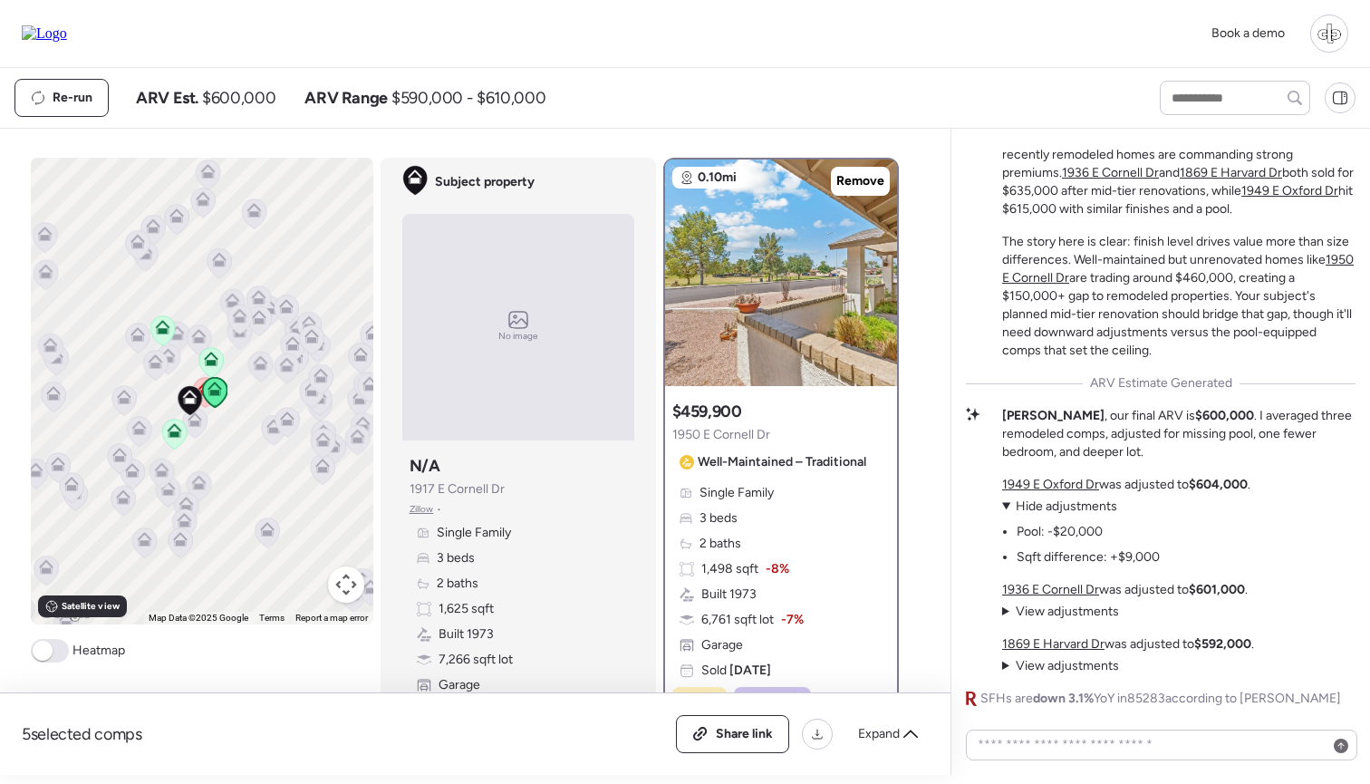
click at [1077, 618] on span "View adjustments" at bounding box center [1067, 611] width 103 height 15
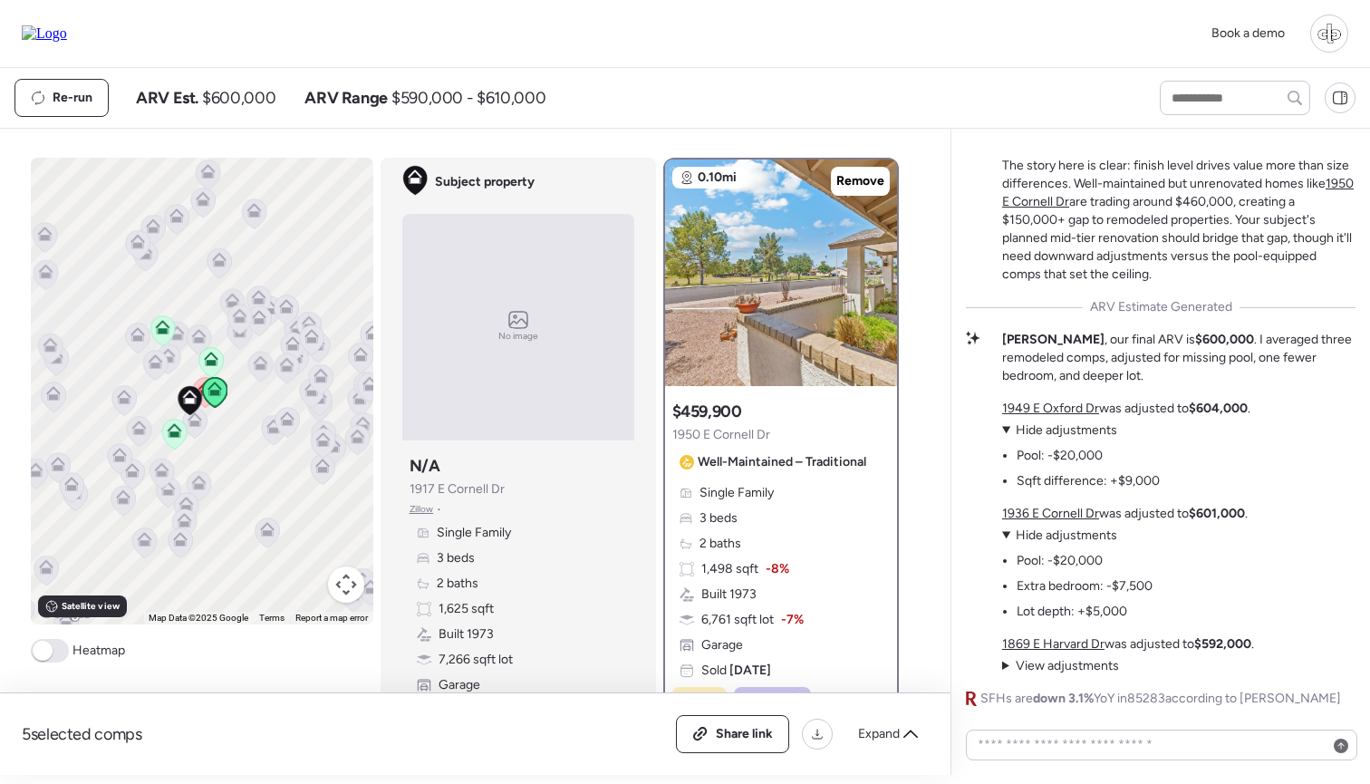
click at [1073, 668] on span "View adjustments" at bounding box center [1067, 665] width 103 height 15
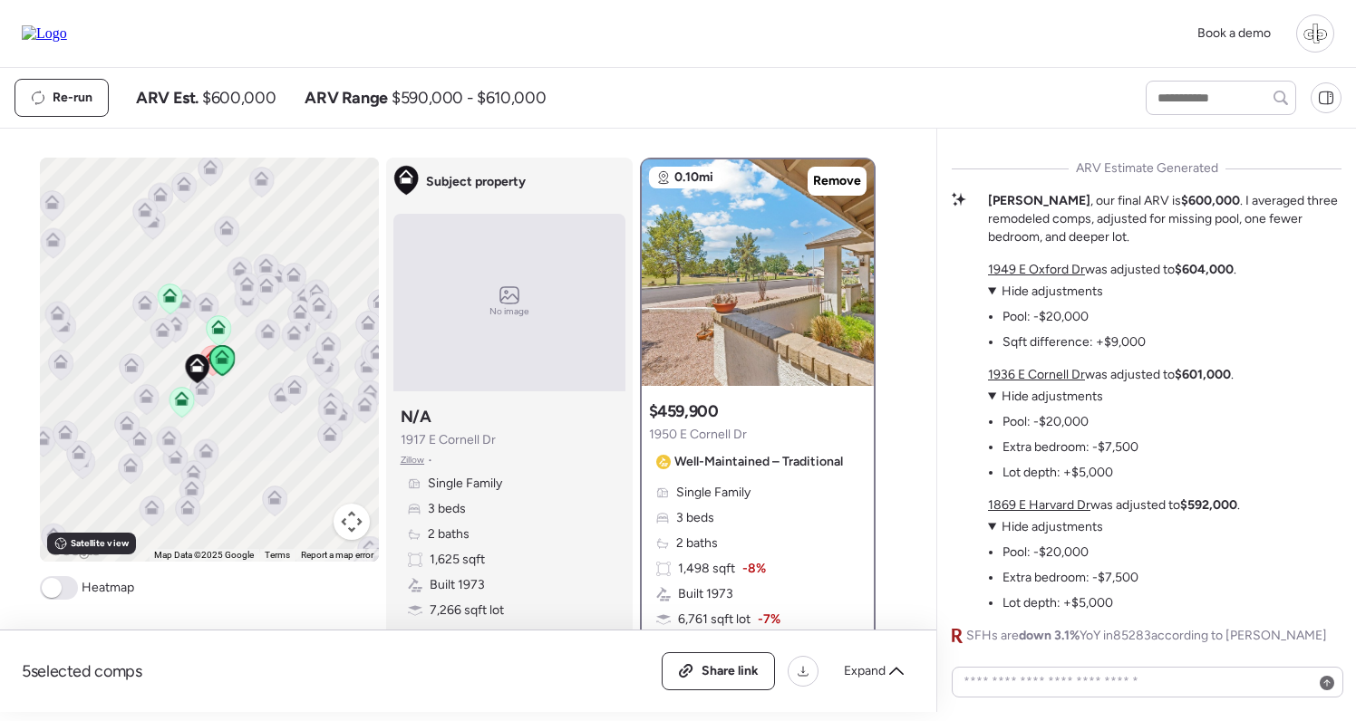
click at [1032, 375] on u "1936 E Cornell Dr" at bounding box center [1036, 374] width 97 height 15
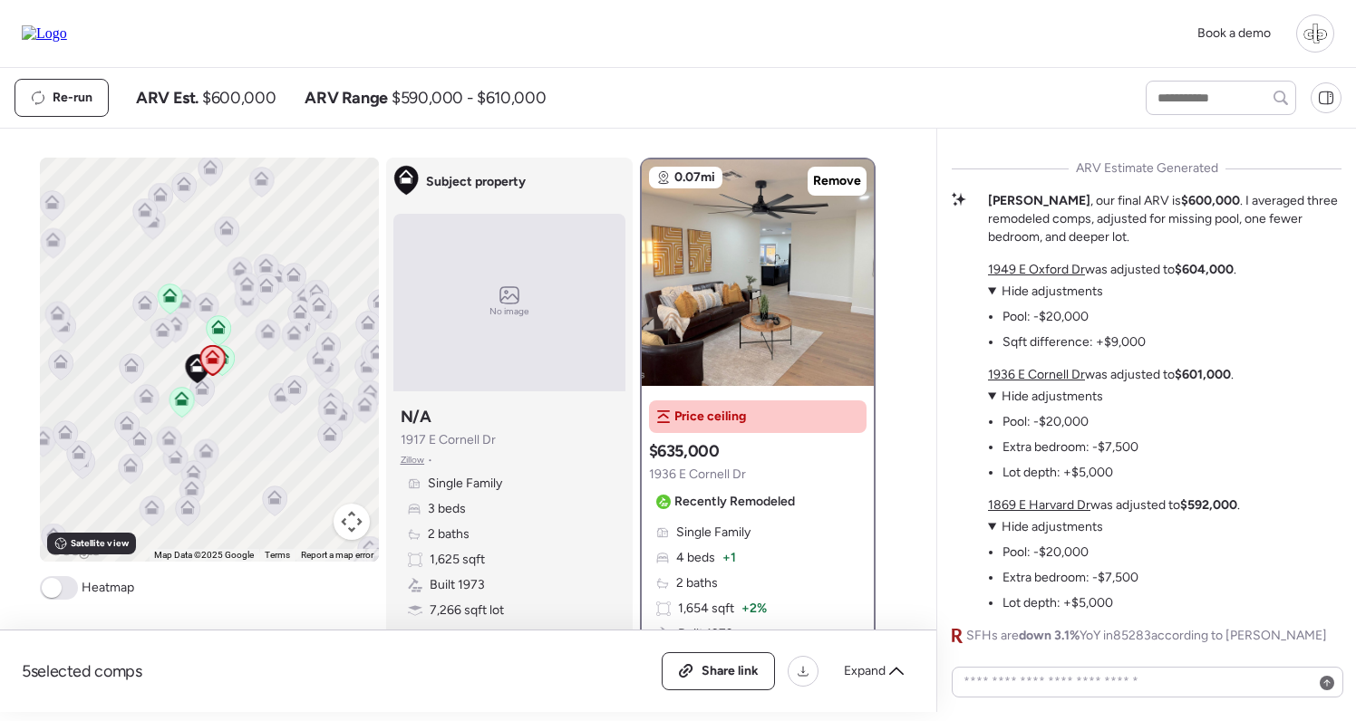
click at [1031, 499] on u "1869 E Harvard Dr" at bounding box center [1039, 505] width 102 height 15
